Goal: Information Seeking & Learning: Learn about a topic

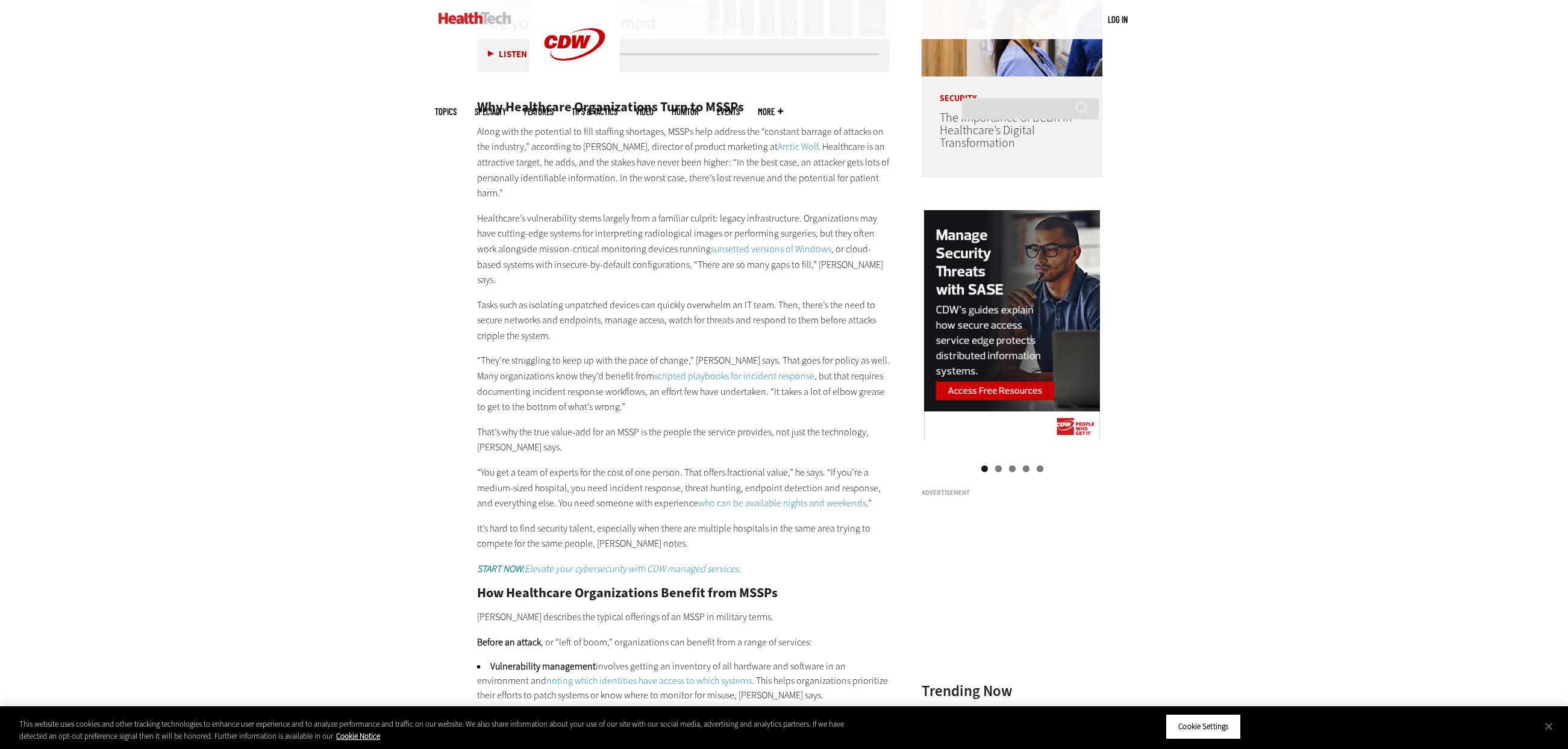
scroll to position [1262, 0]
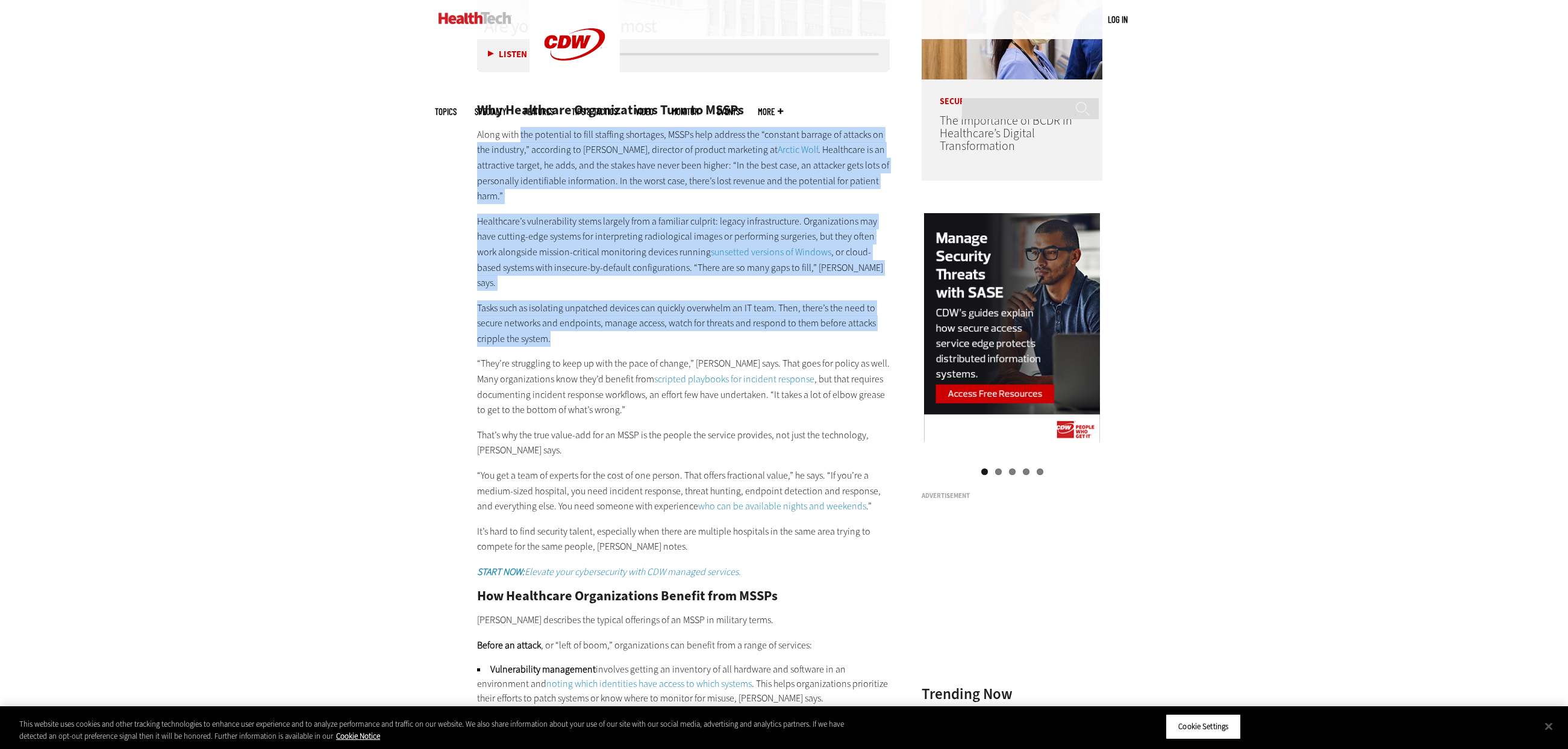
drag, startPoint x: 520, startPoint y: 131, endPoint x: 646, endPoint y: 325, distance: 231.3
click at [646, 325] on div "Why Healthcare Organizations Turn to MSSPs Along with the potential to fill sta…" at bounding box center [684, 574] width 413 height 992
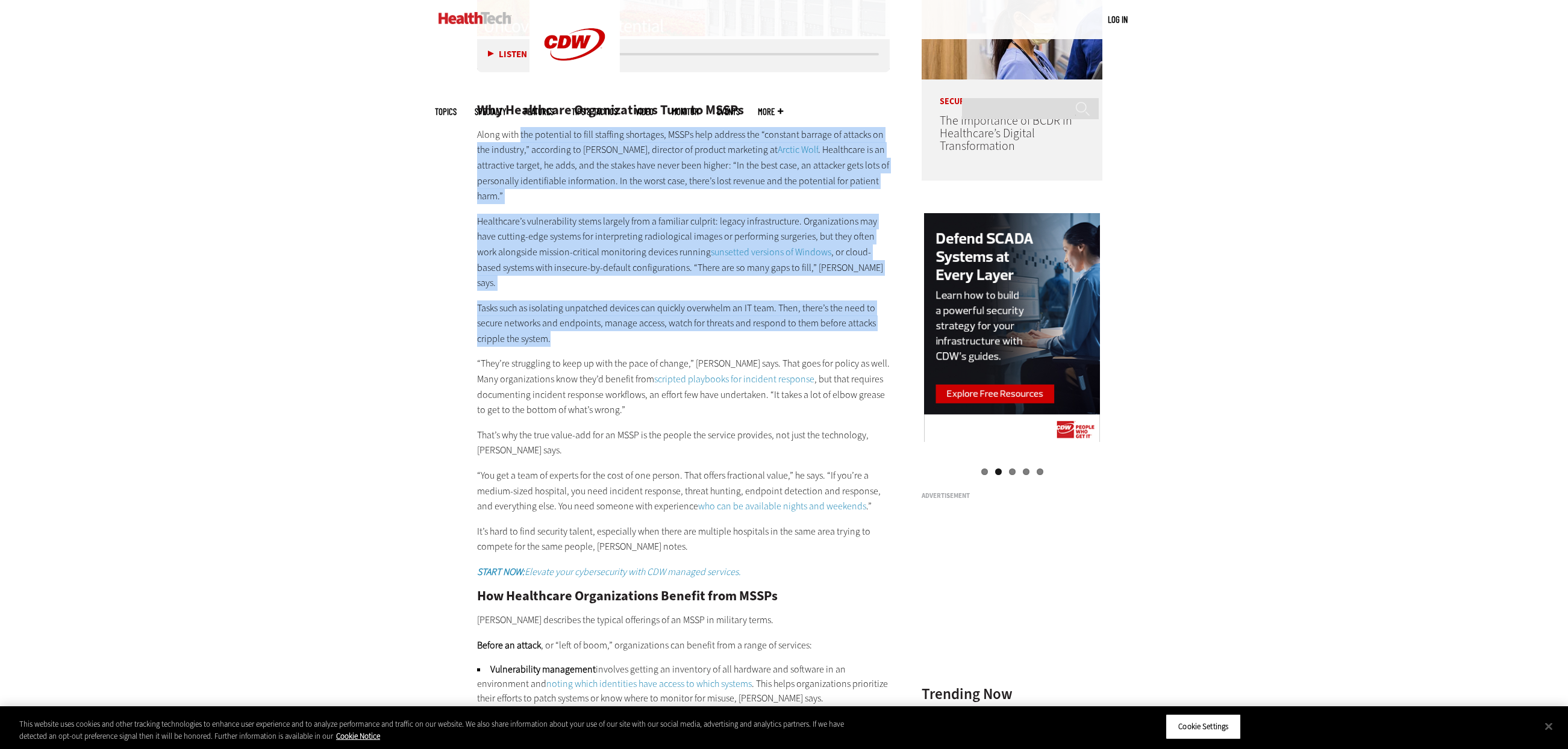
click at [598, 182] on p "Along with the potential to fill staffing shortages, MSSPs help address the “co…" at bounding box center [684, 166] width 413 height 77
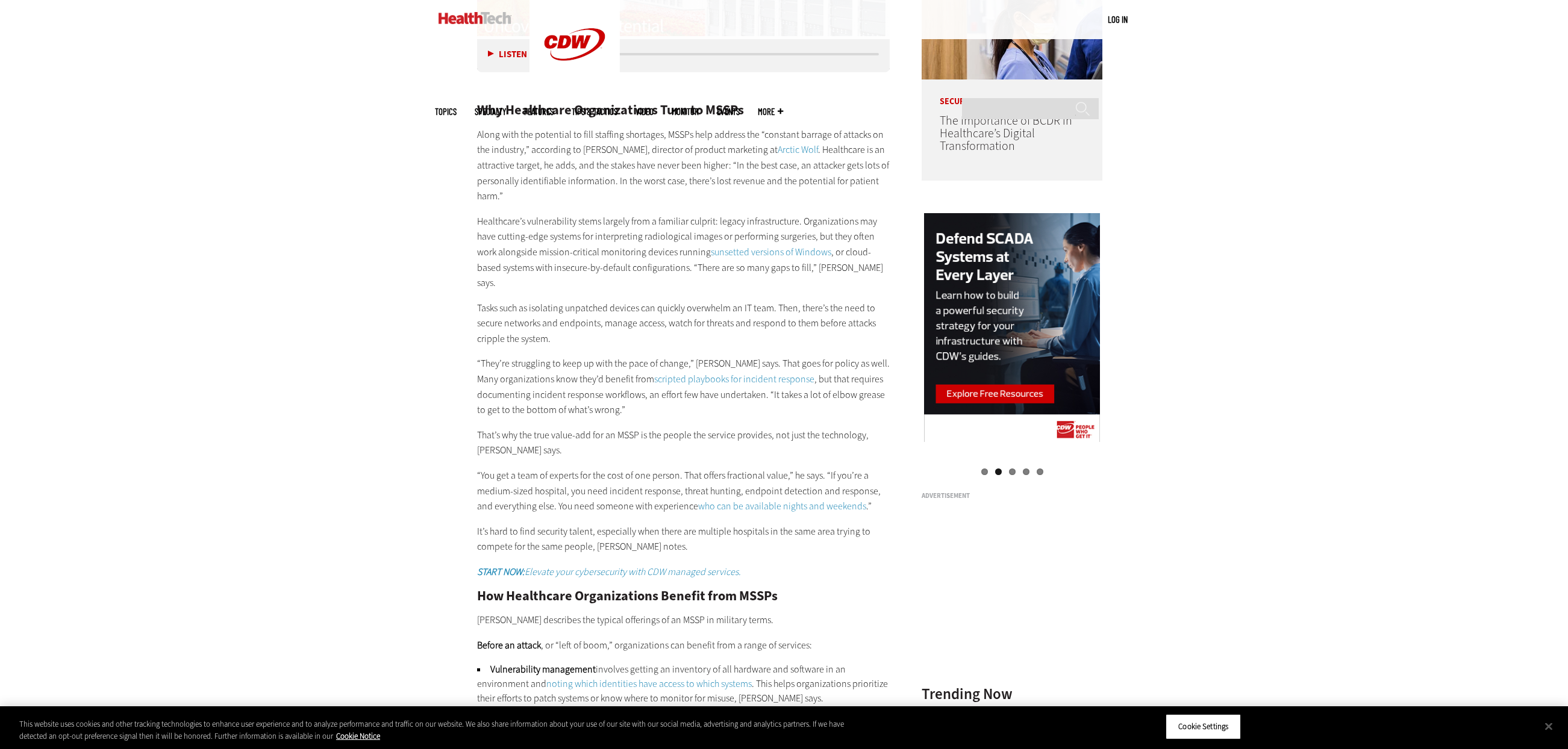
click at [582, 128] on p "Along with the potential to fill staffing shortages, MSSPs help address the “co…" at bounding box center [684, 166] width 413 height 77
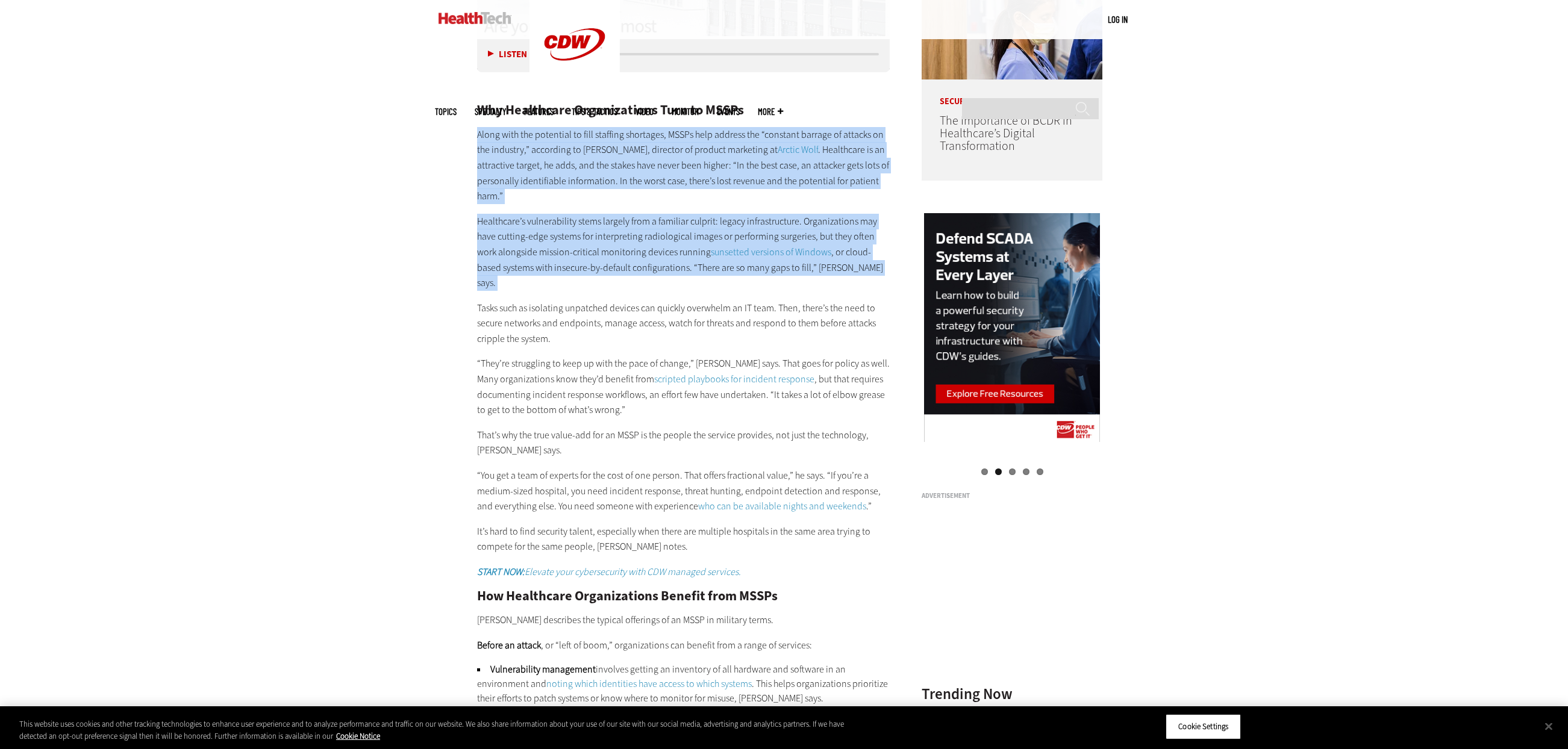
drag, startPoint x: 582, startPoint y: 128, endPoint x: 619, endPoint y: 262, distance: 139.0
click at [619, 262] on div "Why Healthcare Organizations Turn to MSSPs Along with the potential to fill sta…" at bounding box center [684, 574] width 413 height 992
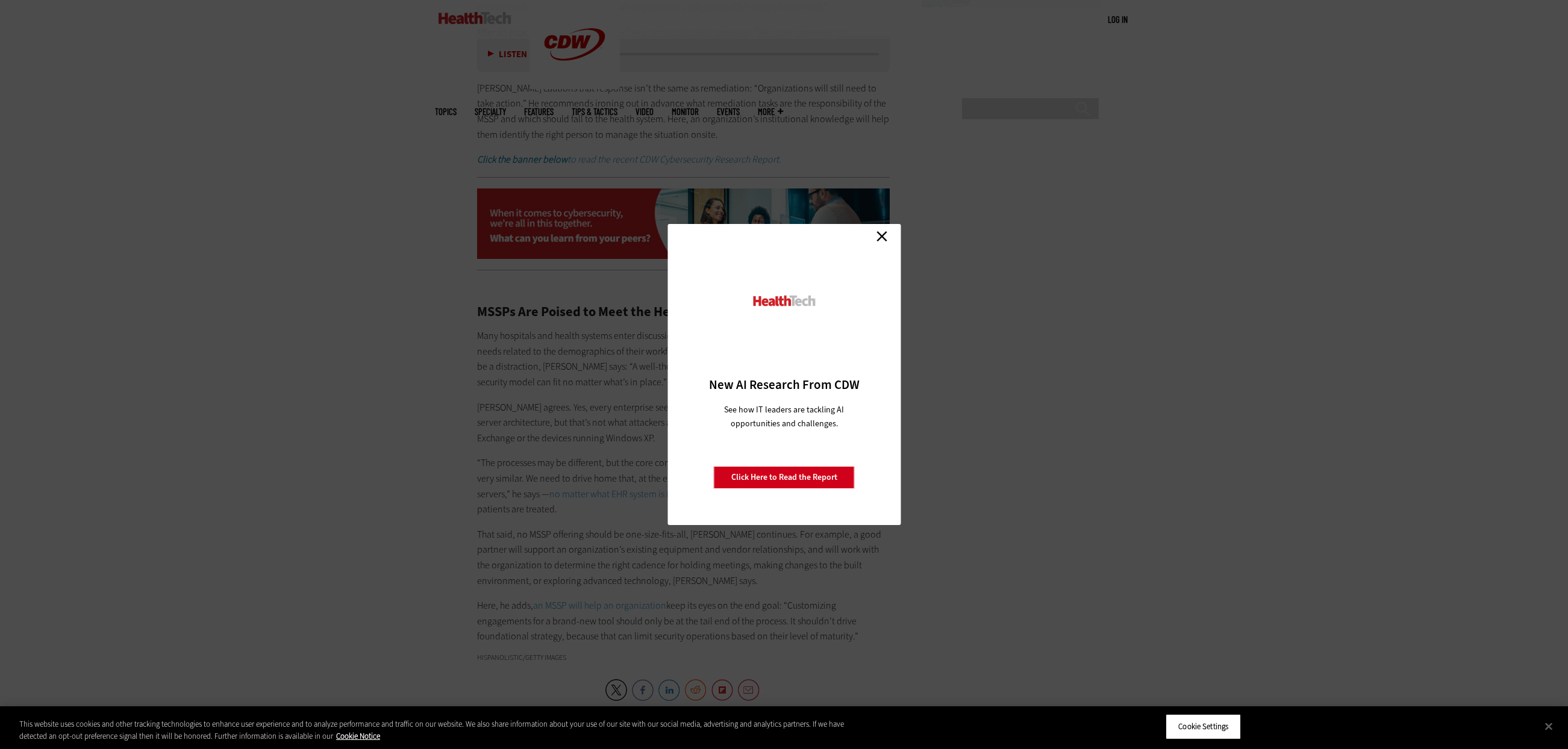
scroll to position [2405, 0]
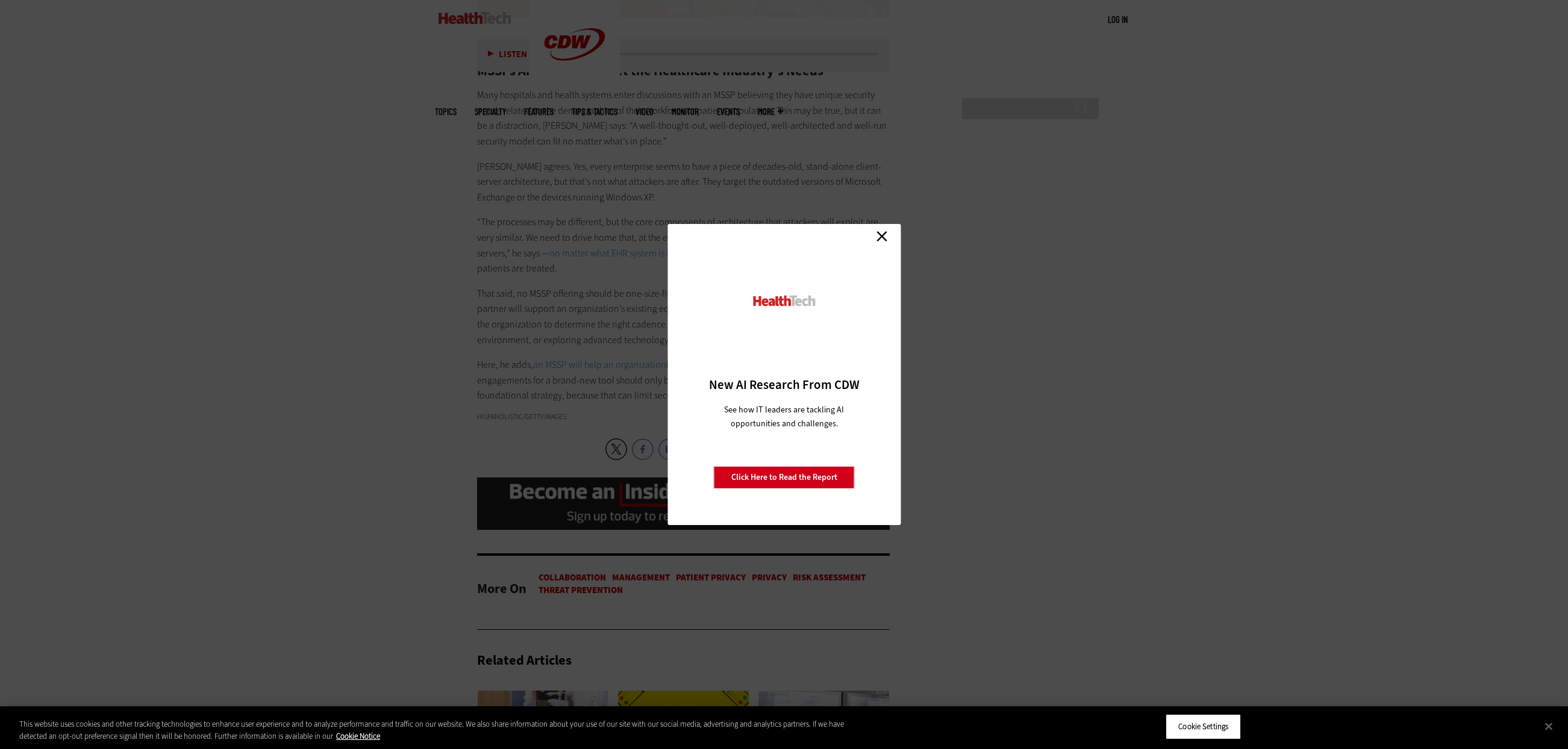
drag, startPoint x: 887, startPoint y: 231, endPoint x: 875, endPoint y: 231, distance: 12.0
click at [886, 231] on link "Close" at bounding box center [881, 236] width 18 height 18
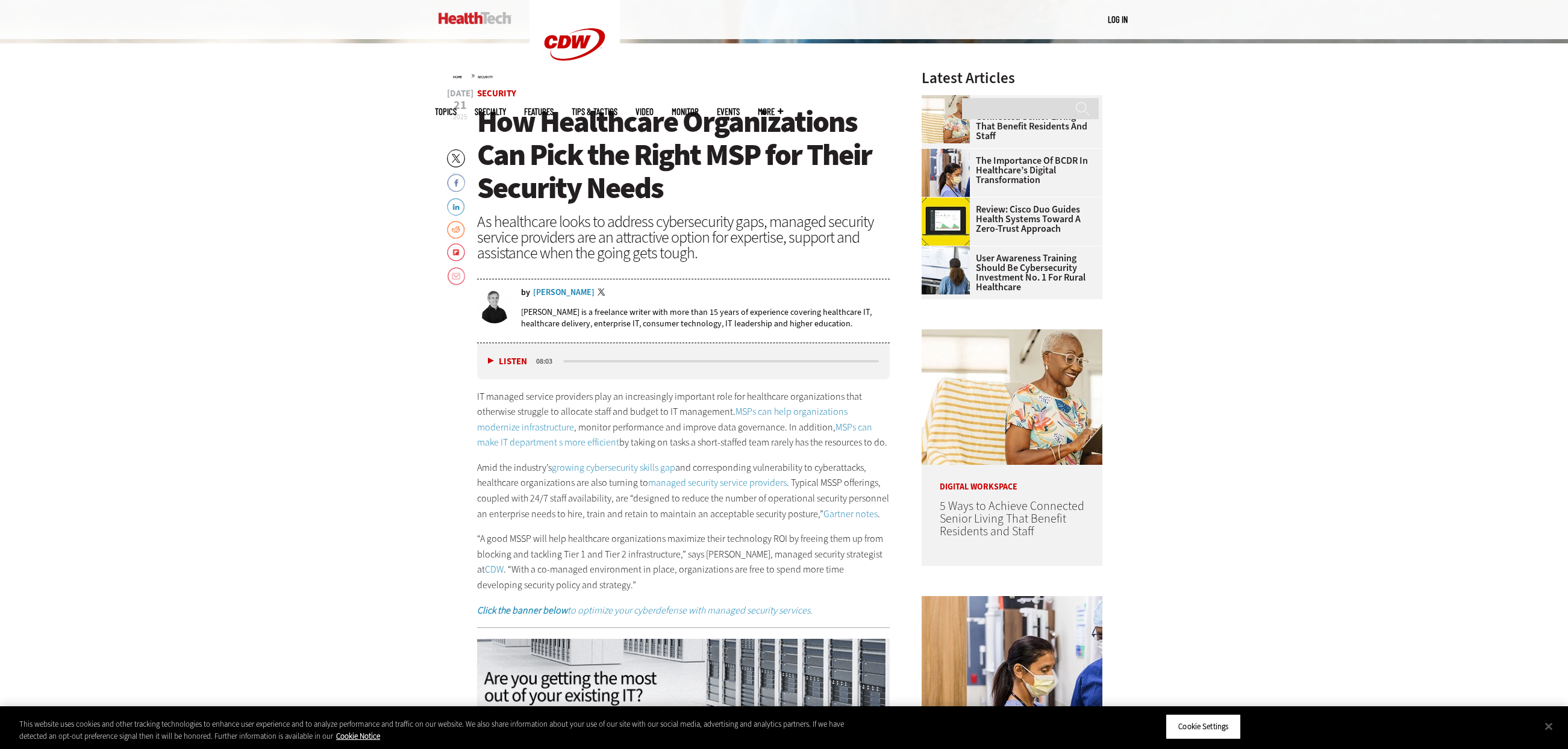
scroll to position [840, 0]
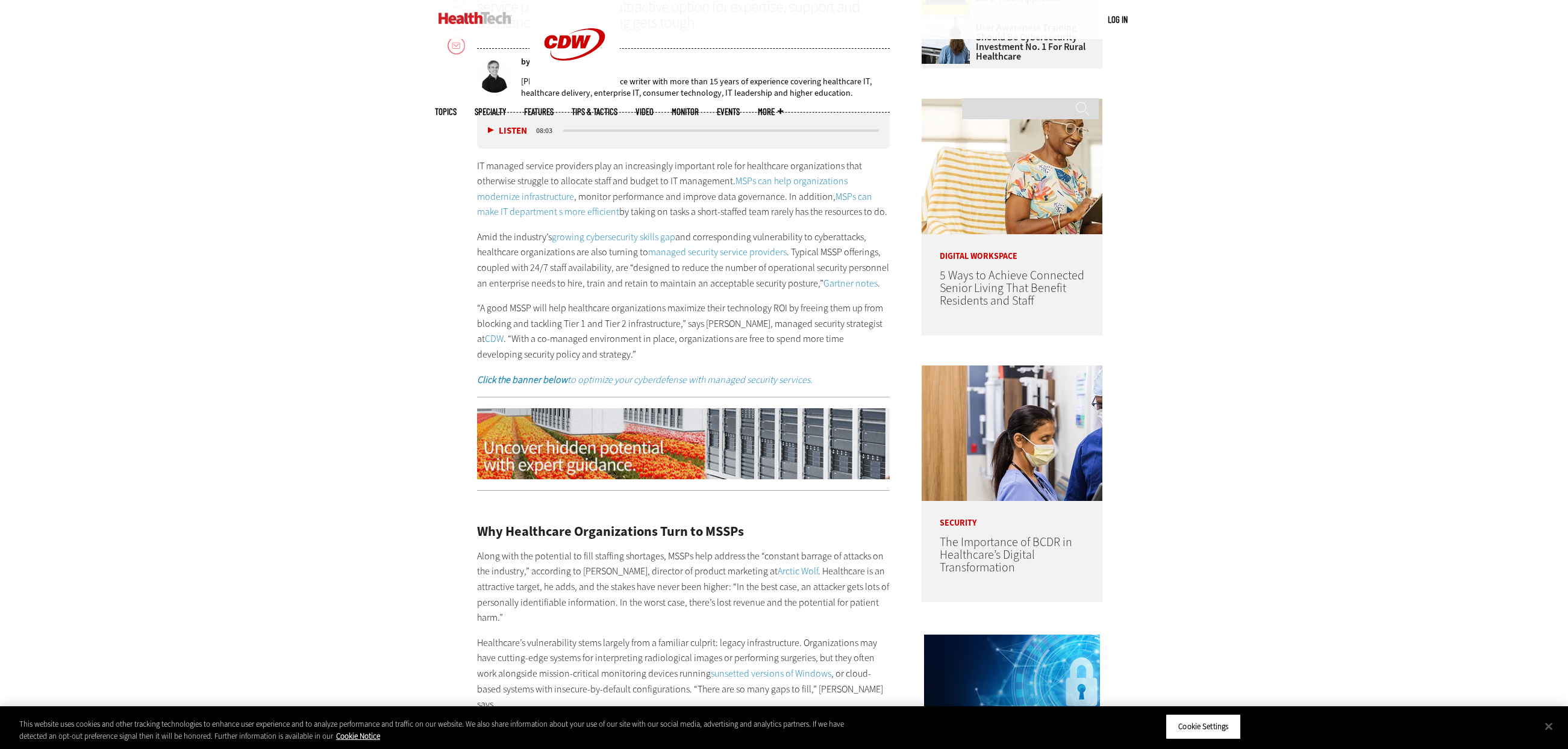
click at [640, 173] on p "IT managed service providers play an increasingly important role for healthcare…" at bounding box center [684, 189] width 413 height 61
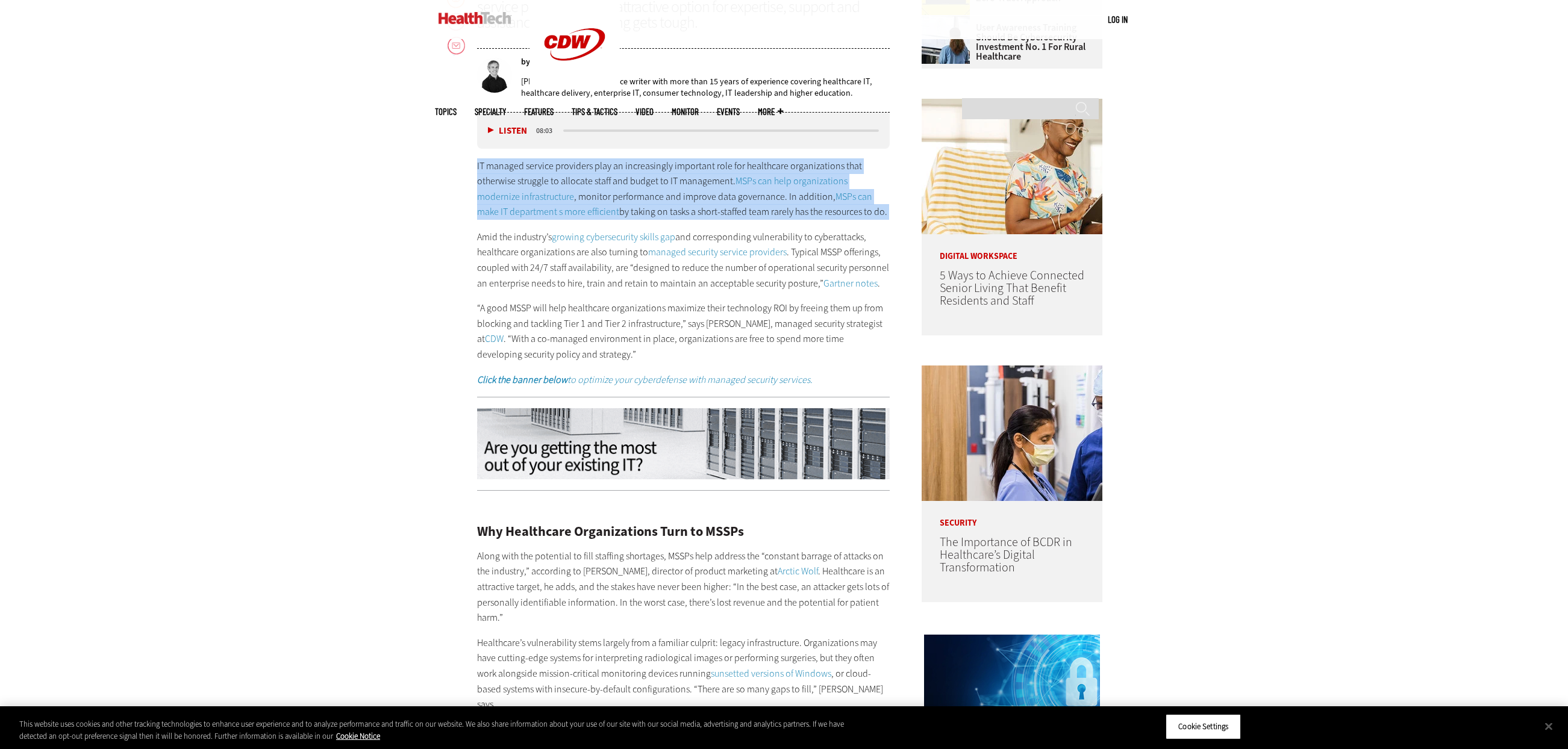
click at [640, 173] on p "IT managed service providers play an increasingly important role for healthcare…" at bounding box center [684, 189] width 413 height 61
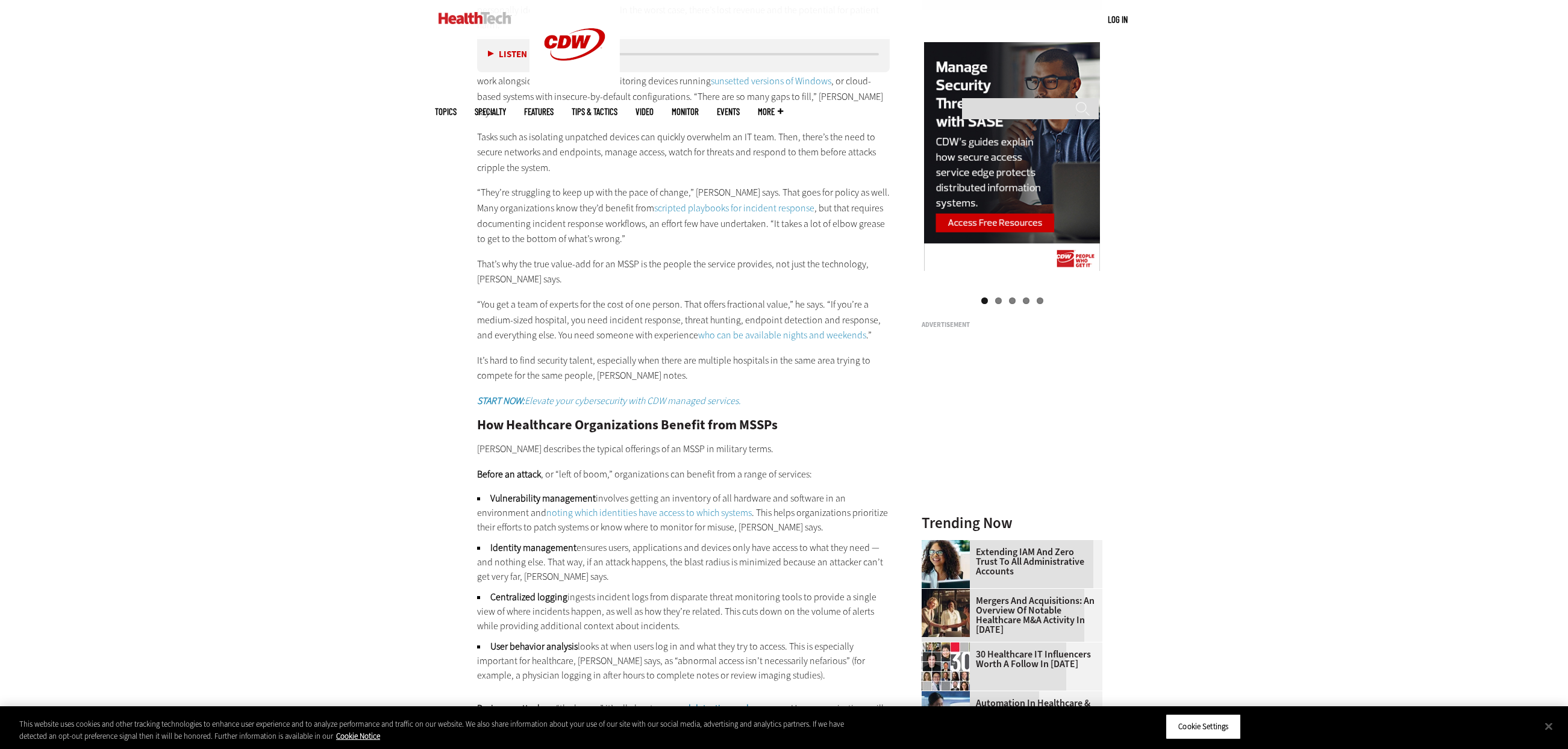
scroll to position [1262, 0]
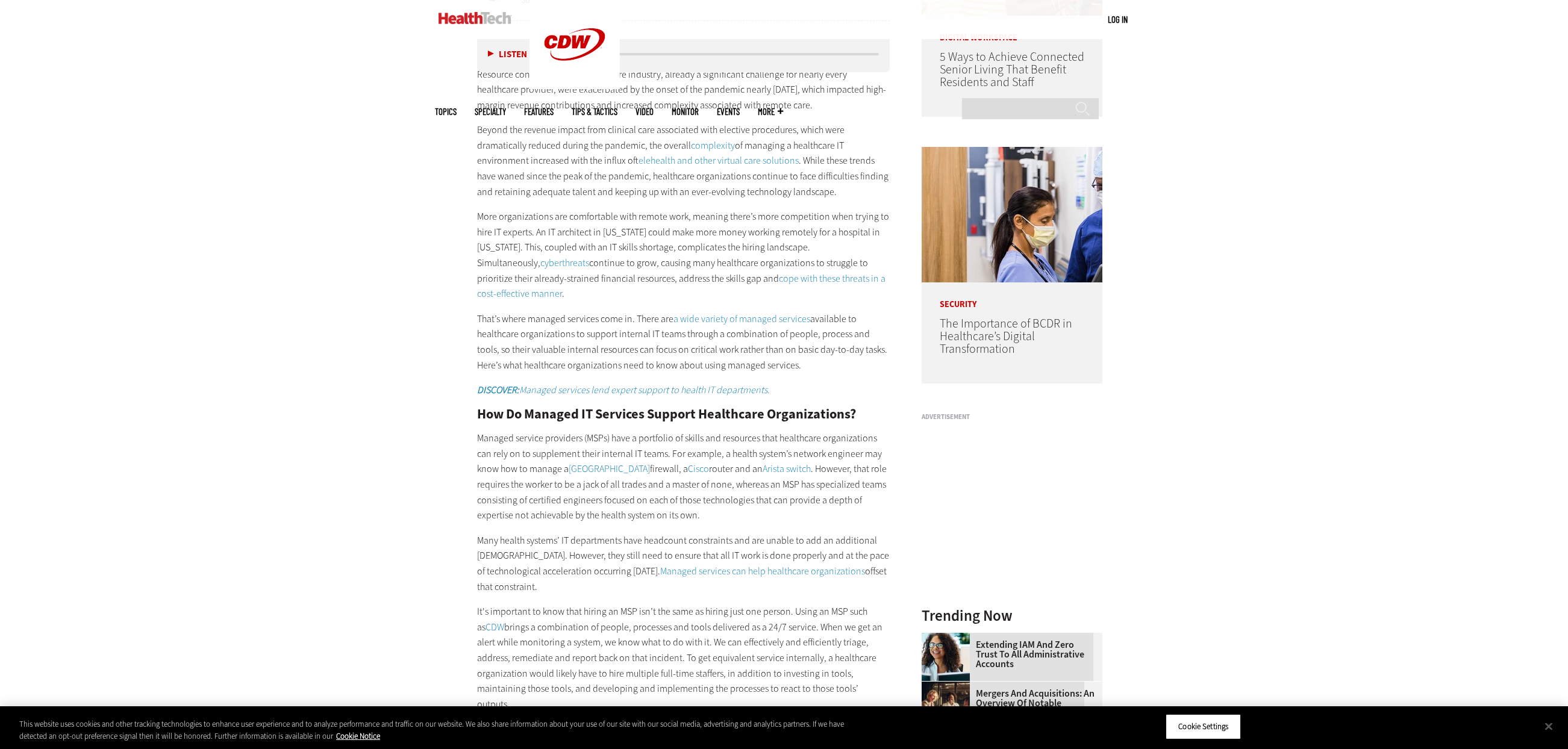
scroll to position [1144, 0]
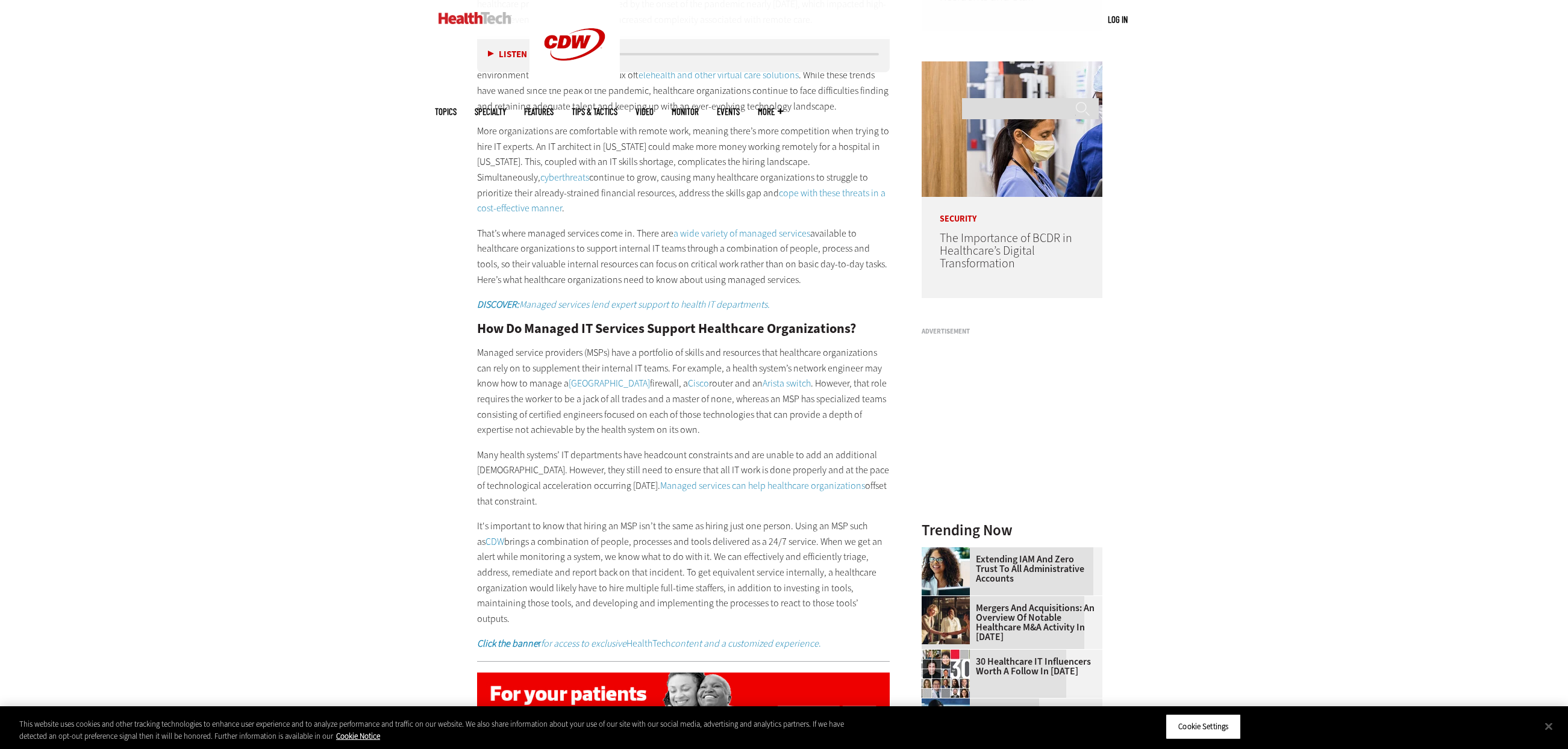
click at [794, 326] on h2 "How Do Managed IT Services Support Healthcare Organizations?" at bounding box center [684, 329] width 413 height 14
click at [755, 359] on p "Managed service providers (MSPs) have a portfolio of skills and resources that …" at bounding box center [684, 391] width 413 height 93
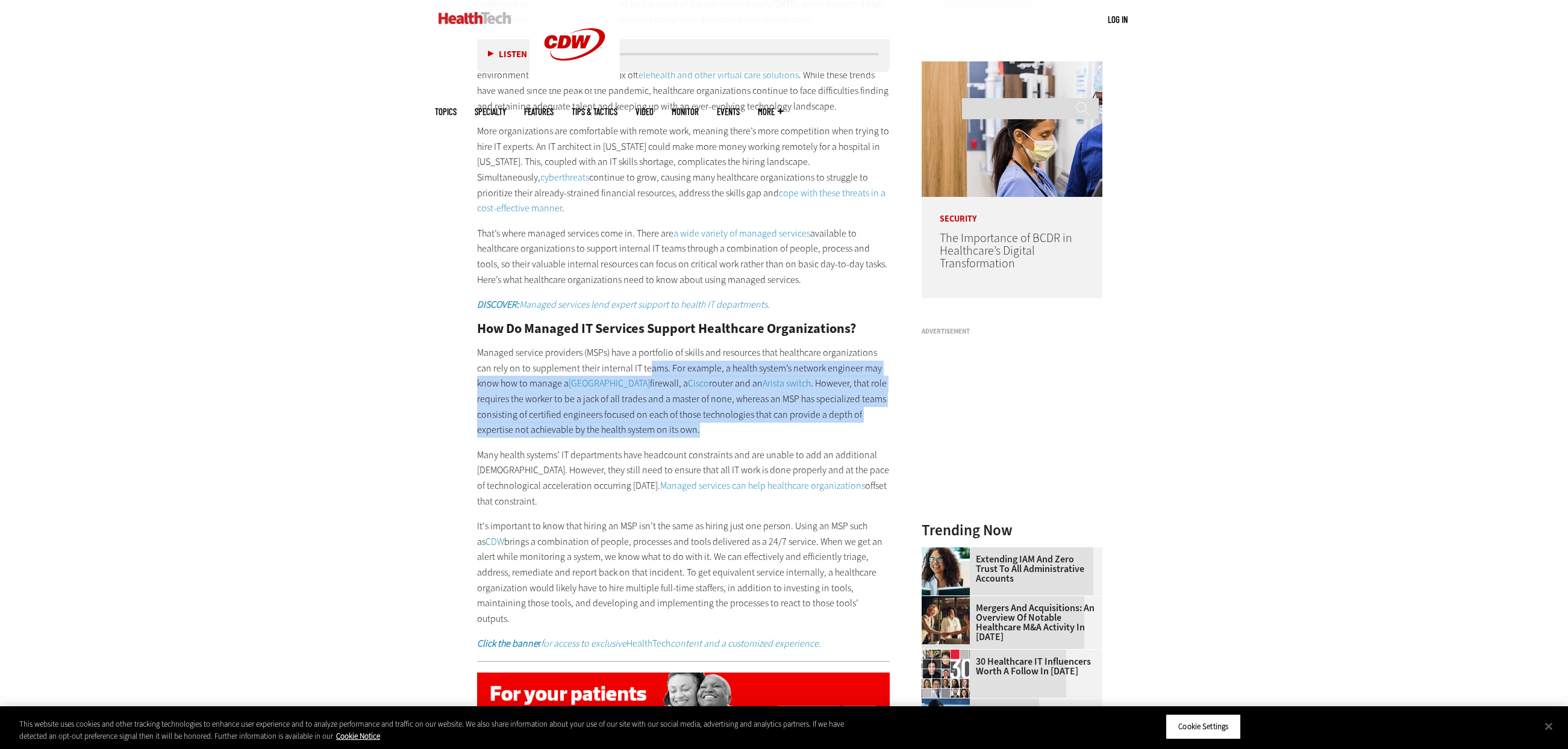
drag, startPoint x: 633, startPoint y: 373, endPoint x: 665, endPoint y: 433, distance: 68.0
click at [665, 433] on p "Managed service providers (MSPs) have a portfolio of skills and resources that …" at bounding box center [684, 391] width 413 height 93
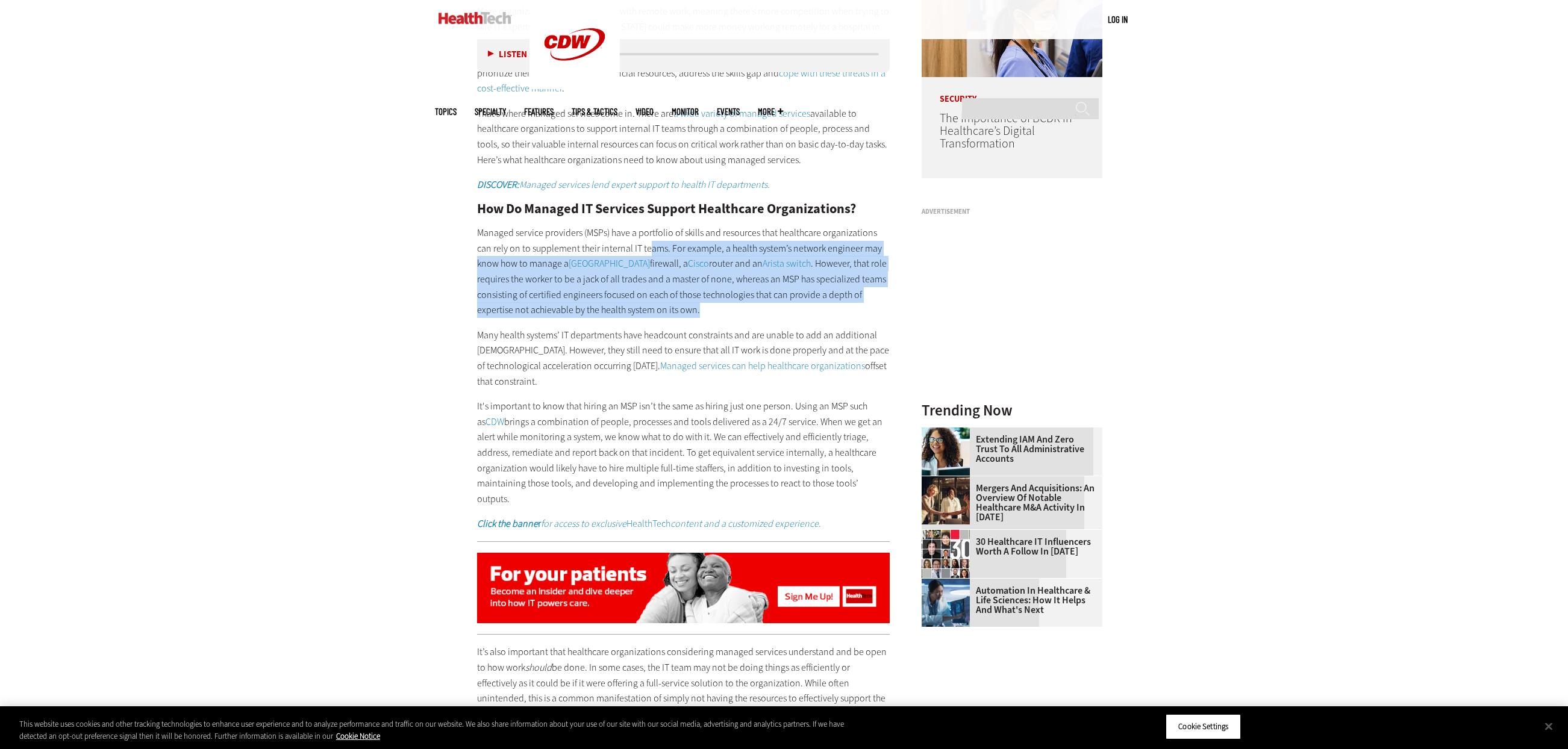
scroll to position [1265, 0]
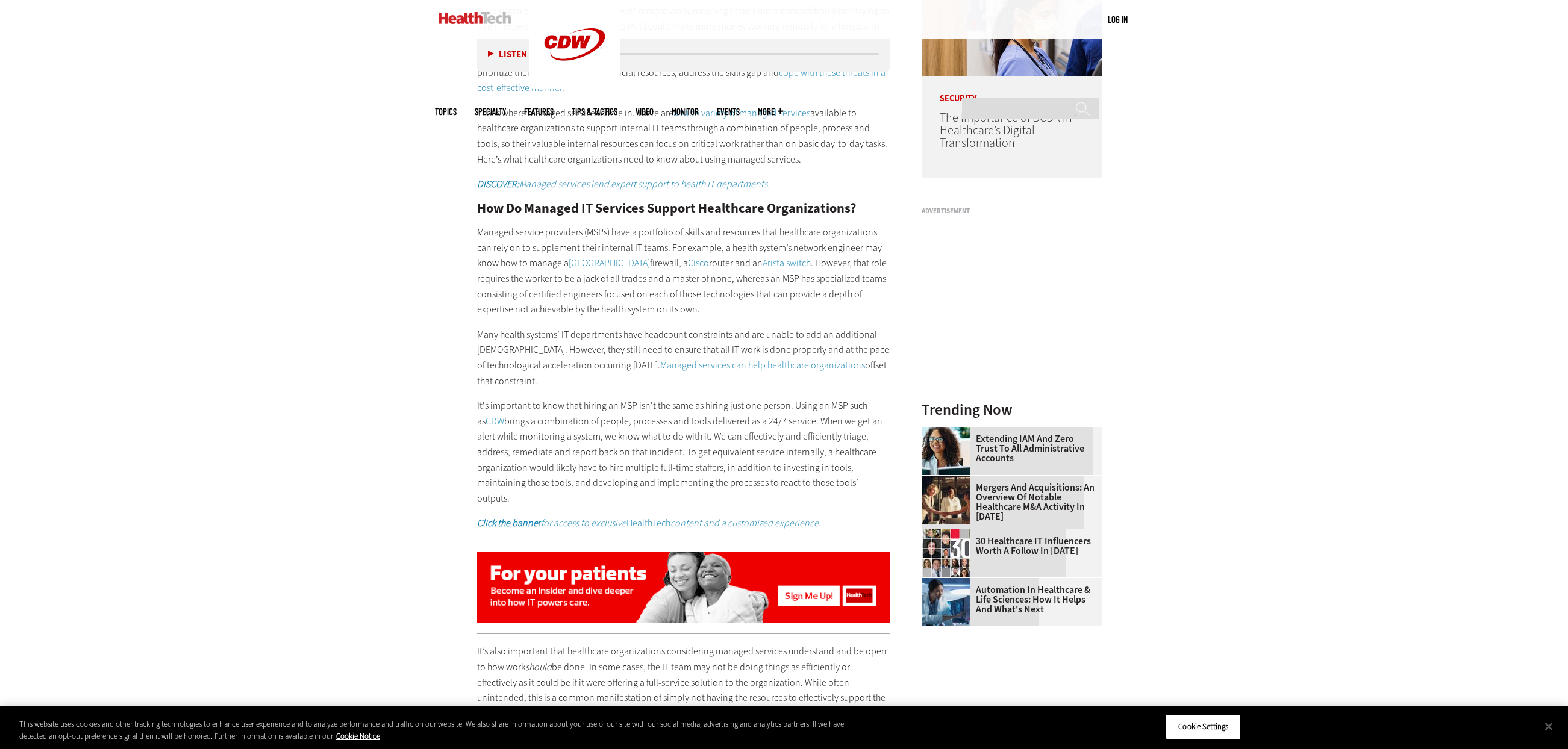
click at [571, 349] on p "Many health systems’ IT departments have headcount constraints and are unable t…" at bounding box center [684, 358] width 413 height 61
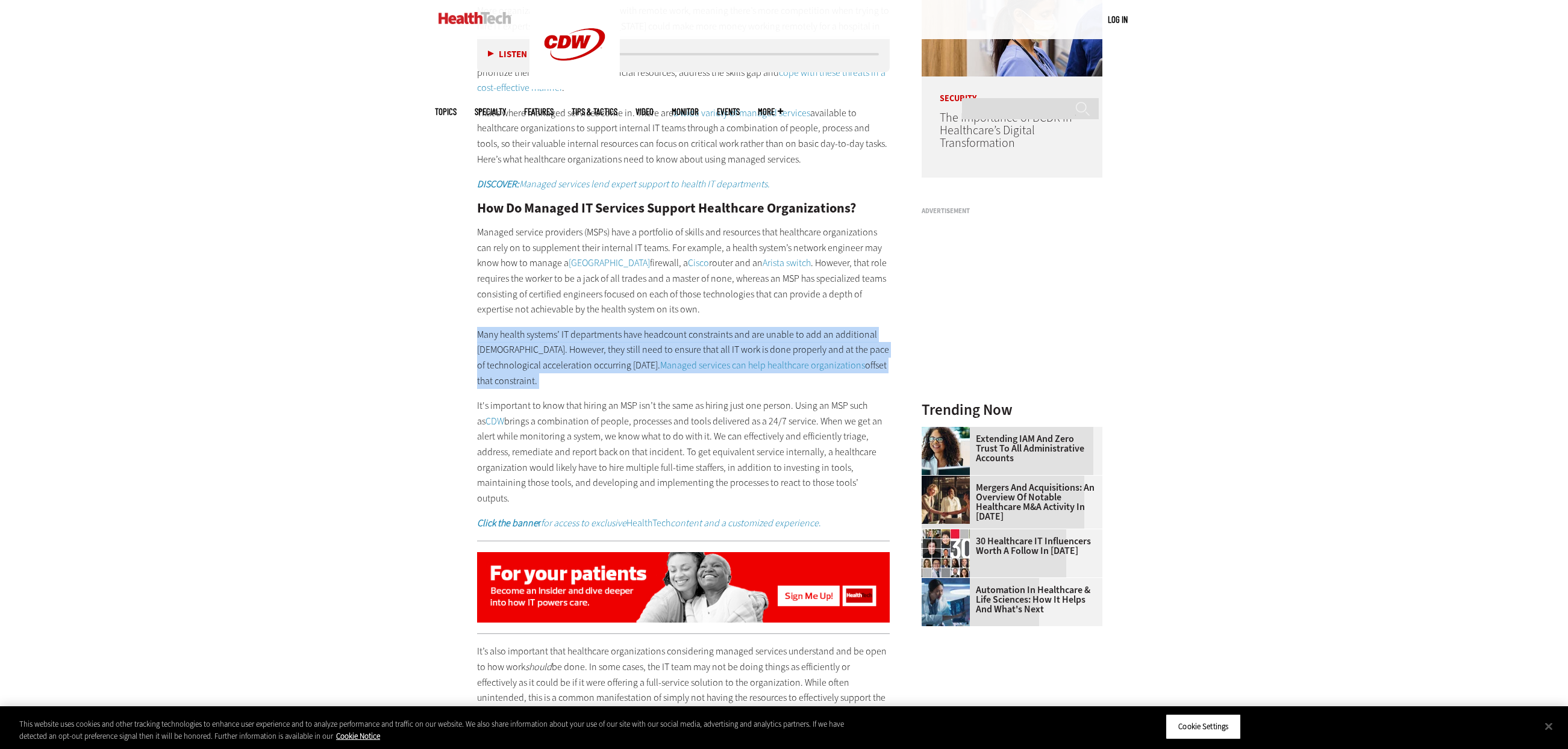
click at [571, 349] on p "Many health systems’ IT departments have headcount constraints and are unable t…" at bounding box center [684, 358] width 413 height 61
click at [579, 343] on p "Many health systems’ IT departments have headcount constraints and are unable t…" at bounding box center [684, 358] width 413 height 61
click at [579, 343] on p "Many health systems’ IT departments have headcount constraints and are unable t…" at bounding box center [684, 358] width 413 height 61
click at [579, 345] on p "Many health systems’ IT departments have headcount constraints and are unable t…" at bounding box center [684, 358] width 413 height 61
click at [575, 367] on p "Many health systems’ IT departments have headcount constraints and are unable t…" at bounding box center [684, 358] width 413 height 61
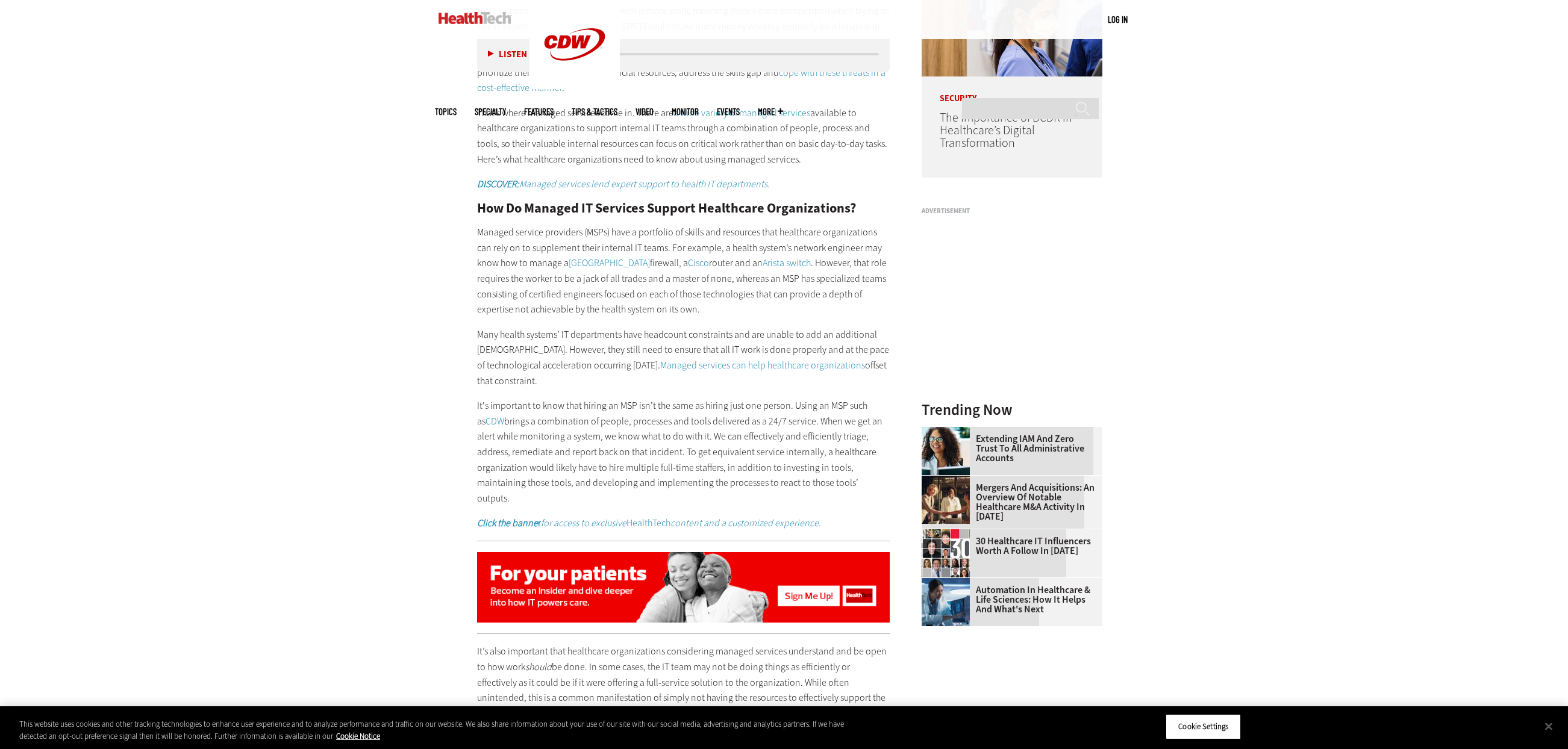
click at [560, 346] on p "Many health systems’ IT departments have headcount constraints and are unable t…" at bounding box center [684, 358] width 413 height 61
click at [560, 348] on p "Many health systems’ IT departments have headcount constraints and are unable t…" at bounding box center [684, 358] width 413 height 61
click at [564, 359] on p "Many health systems’ IT departments have headcount constraints and are unable t…" at bounding box center [684, 358] width 413 height 61
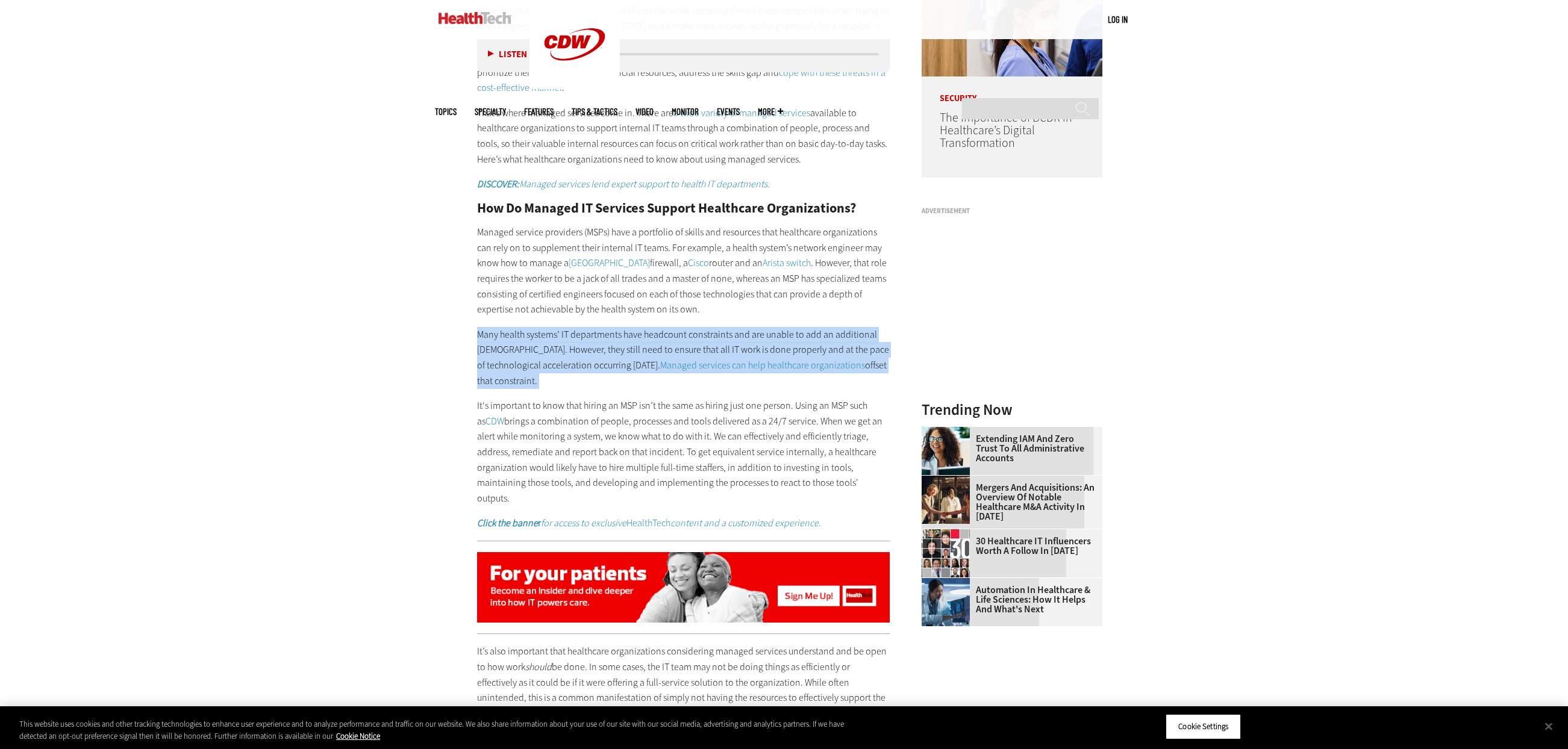
click at [564, 359] on p "Many health systems’ IT departments have headcount constraints and are unable t…" at bounding box center [684, 358] width 413 height 61
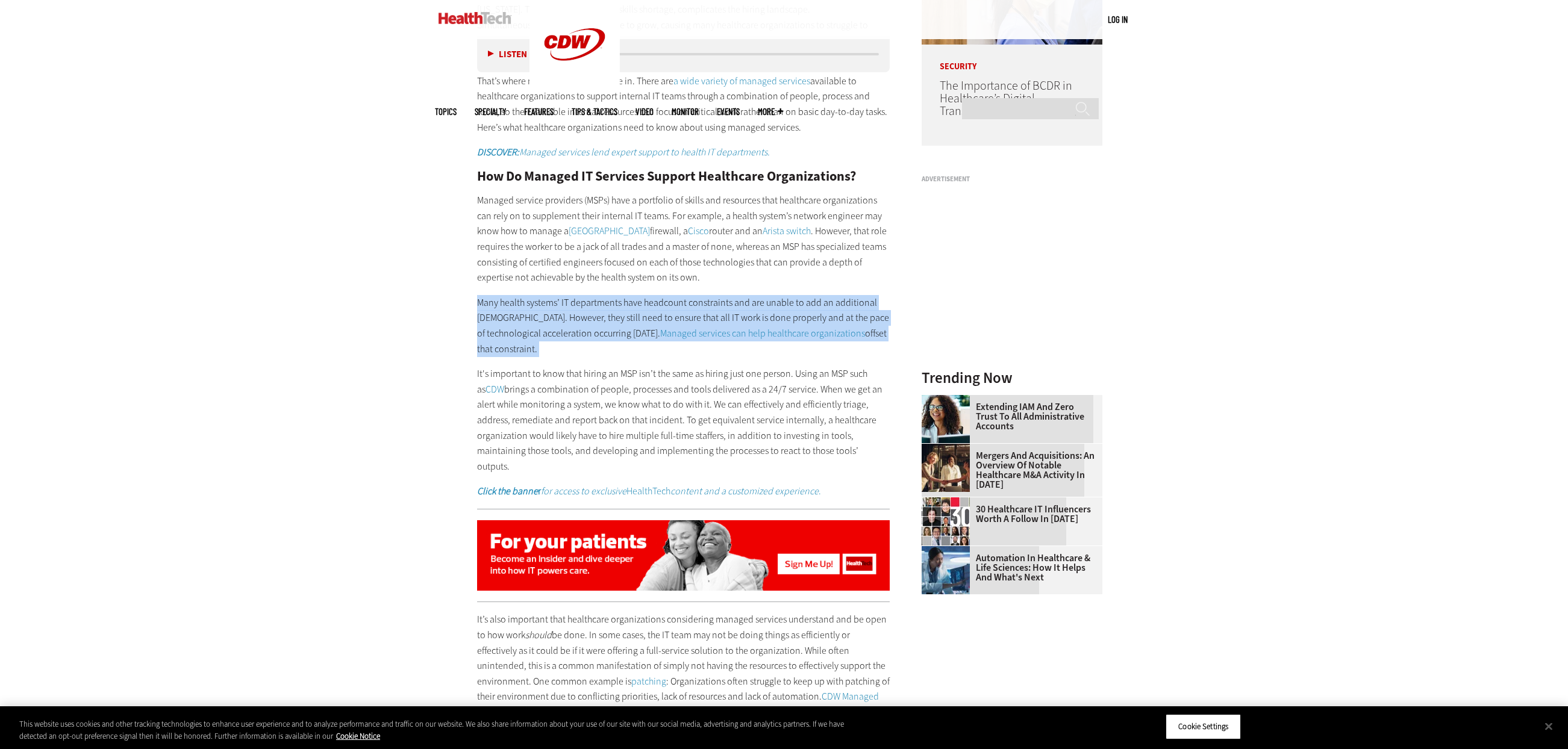
scroll to position [1325, 0]
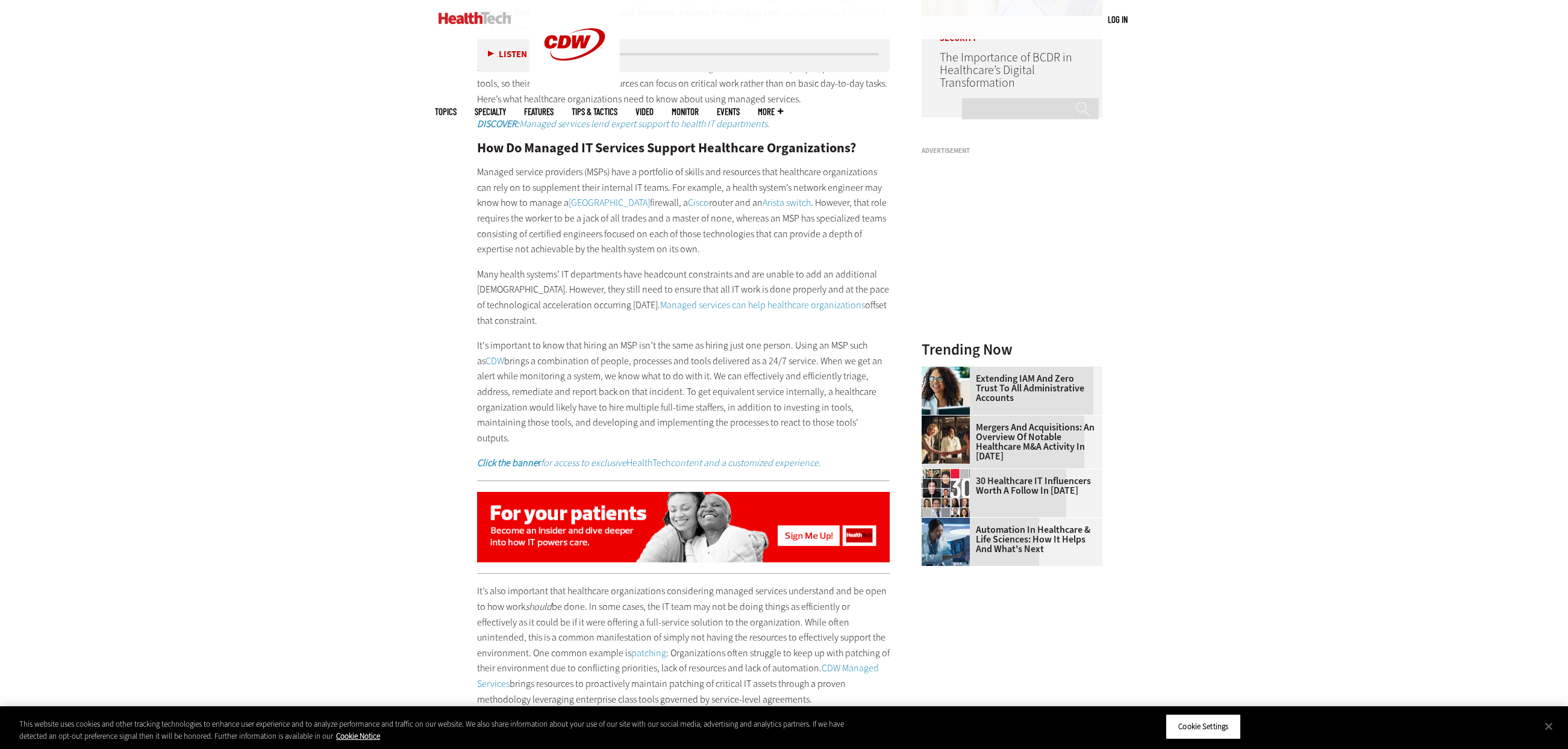
click at [687, 345] on p "It's important to know that hiring an MSP isn’t the same as hiring just one per…" at bounding box center [684, 392] width 413 height 108
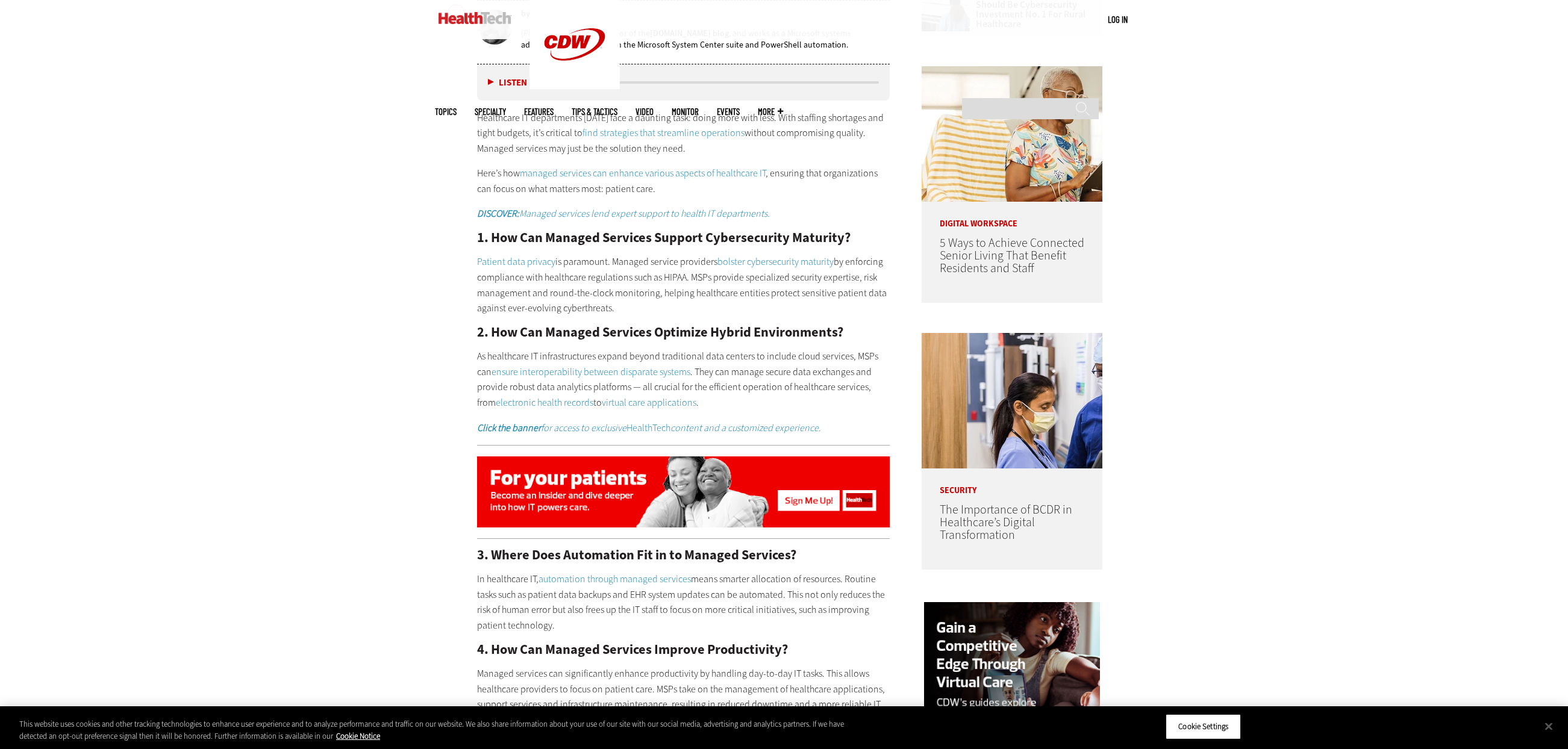
scroll to position [723, 0]
